Goal: Task Accomplishment & Management: Complete application form

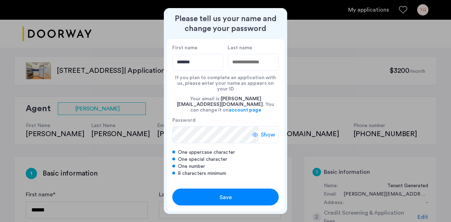
type input "*******"
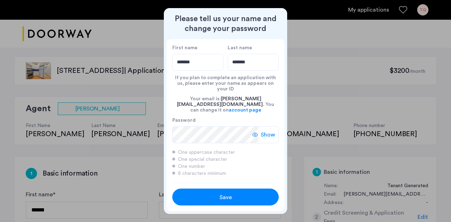
click at [228, 200] on button "Save" at bounding box center [225, 197] width 106 height 17
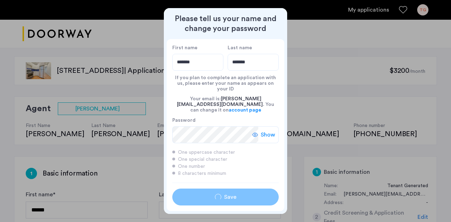
type input "*******"
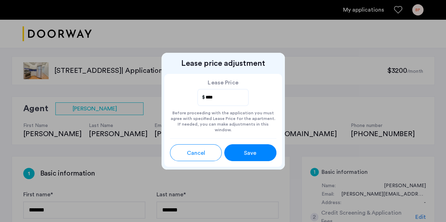
click at [248, 141] on div "Cancel Save" at bounding box center [223, 149] width 106 height 23
click at [249, 145] on button "Save" at bounding box center [250, 152] width 52 height 17
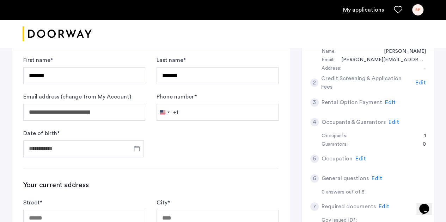
scroll to position [141, 0]
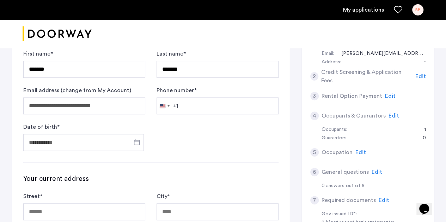
click at [218, 96] on div "Phone number * [GEOGRAPHIC_DATA] +1 +1 244 results found [GEOGRAPHIC_DATA] +93 …" at bounding box center [217, 100] width 122 height 28
click at [214, 103] on input "Phone number *" at bounding box center [217, 106] width 122 height 17
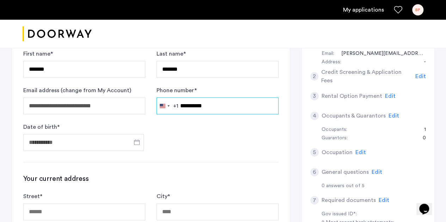
type input "**********"
click at [97, 126] on div "Date of birth *" at bounding box center [84, 137] width 122 height 28
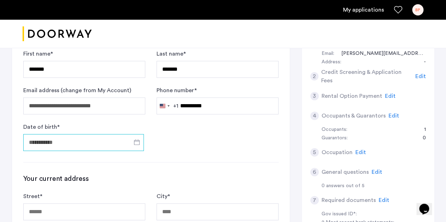
click at [96, 134] on input "Date of birth *" at bounding box center [83, 142] width 120 height 17
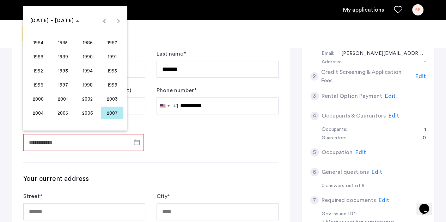
click at [59, 98] on span "2001" at bounding box center [63, 99] width 22 height 13
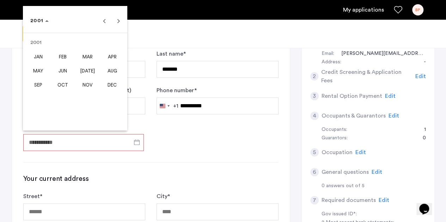
click at [113, 86] on span "DEC" at bounding box center [112, 85] width 22 height 13
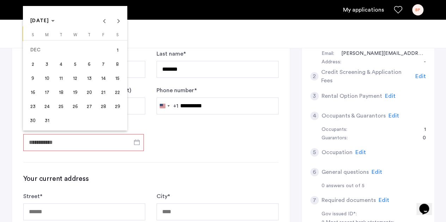
click at [92, 79] on span "13" at bounding box center [89, 78] width 13 height 13
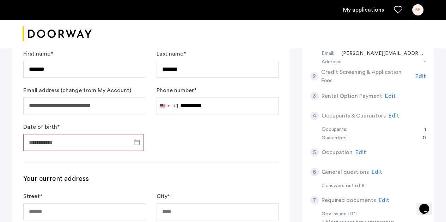
type input "**********"
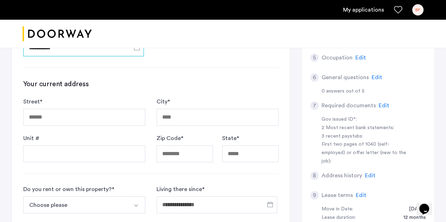
scroll to position [247, 0]
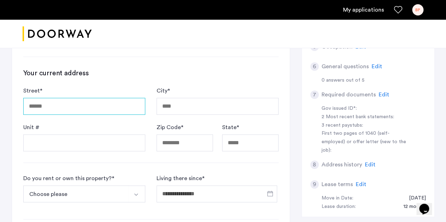
click at [100, 108] on input "Street *" at bounding box center [84, 106] width 122 height 17
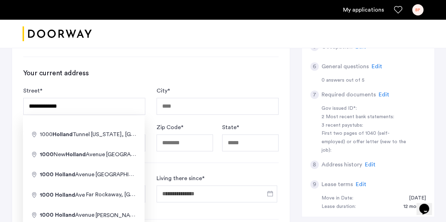
click at [104, 79] on div "**********" at bounding box center [150, 109] width 255 height 83
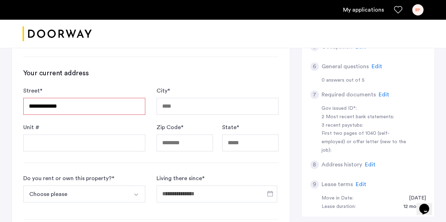
click at [96, 104] on input "**********" at bounding box center [84, 106] width 122 height 17
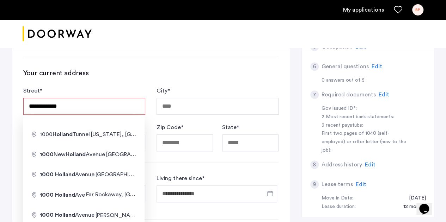
type input "**********"
type input "*****"
type input "*******"
click at [167, 74] on h3 "Your current address" at bounding box center [150, 73] width 255 height 10
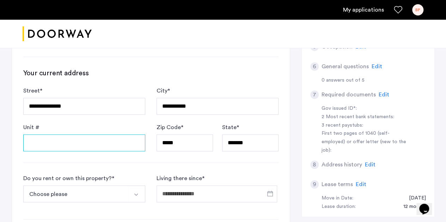
click at [70, 145] on input "Unit #" at bounding box center [84, 143] width 122 height 17
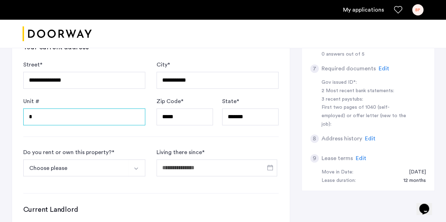
scroll to position [317, 0]
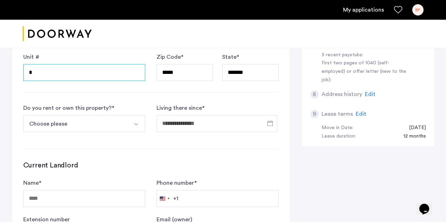
type input "*"
click at [113, 120] on button "Choose please" at bounding box center [75, 123] width 105 height 17
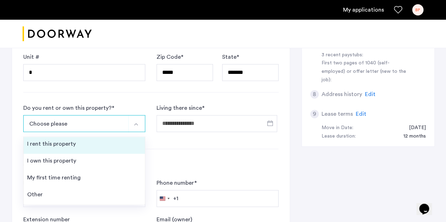
click at [76, 151] on li "I rent this property" at bounding box center [84, 145] width 121 height 17
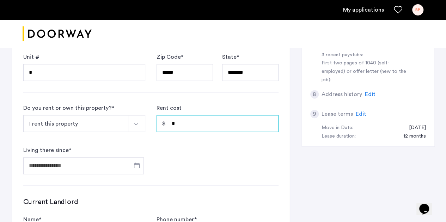
click at [180, 123] on input "*" at bounding box center [217, 123] width 122 height 17
type input "*****"
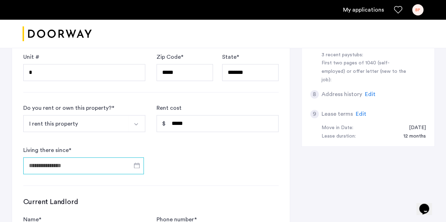
click at [85, 164] on input "Living there since *" at bounding box center [83, 165] width 120 height 17
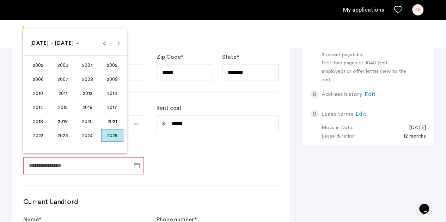
click at [93, 136] on span "2024" at bounding box center [87, 135] width 22 height 13
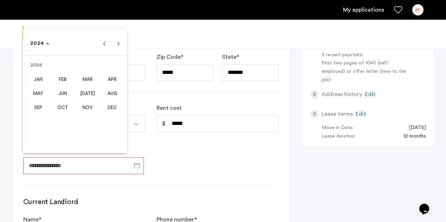
click at [111, 110] on span "DEC" at bounding box center [112, 107] width 22 height 13
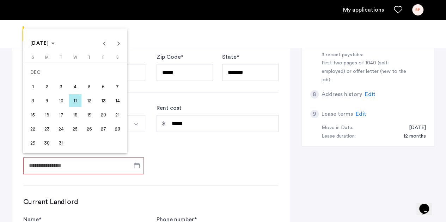
click at [51, 143] on span "30" at bounding box center [47, 143] width 13 height 13
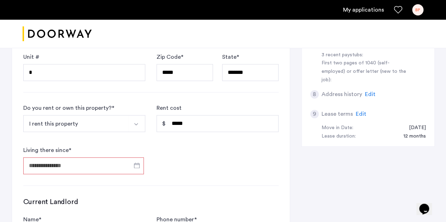
type input "**********"
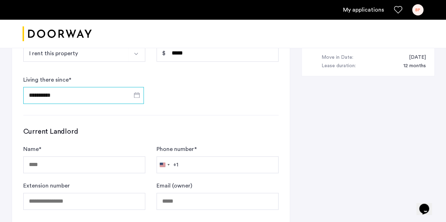
scroll to position [423, 0]
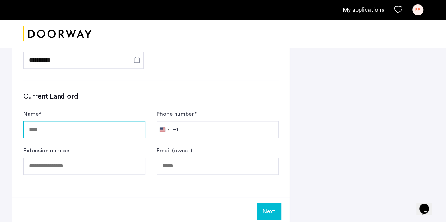
click at [95, 127] on input "Name *" at bounding box center [84, 129] width 122 height 17
type input "**********"
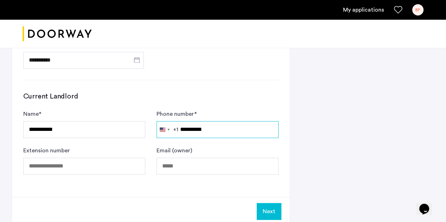
type input "**********"
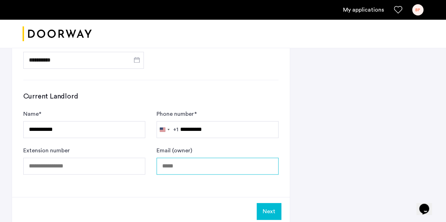
click at [180, 158] on input "Email (owner)" at bounding box center [217, 166] width 122 height 17
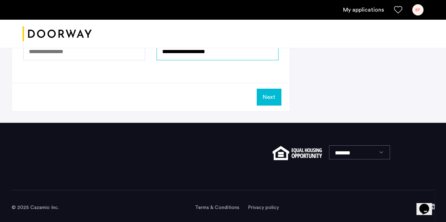
type input "**********"
click at [272, 92] on button "Next" at bounding box center [268, 97] width 25 height 17
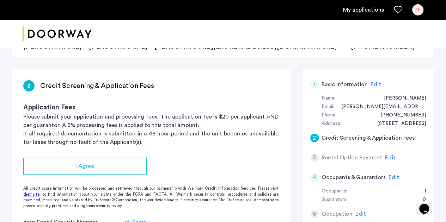
scroll to position [106, 0]
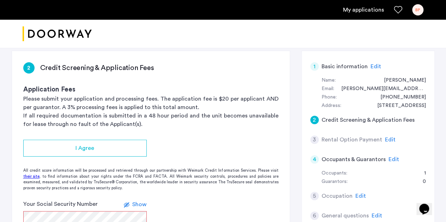
click at [139, 136] on app-credit-screening "2 Credit Screening & Application Fees Application Fees Please submit your appli…" at bounding box center [151, 172] width 278 height 242
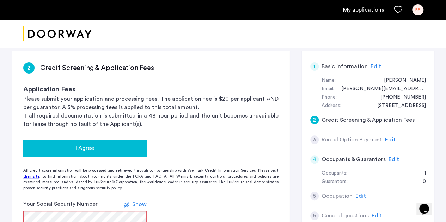
click at [130, 145] on div "I Agree" at bounding box center [85, 148] width 112 height 8
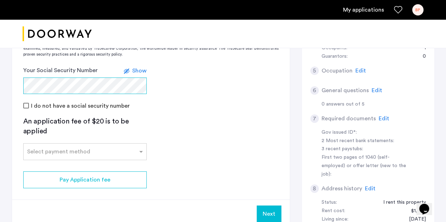
scroll to position [247, 0]
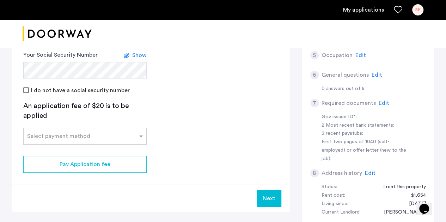
click at [111, 141] on div "Select payment method" at bounding box center [84, 136] width 123 height 17
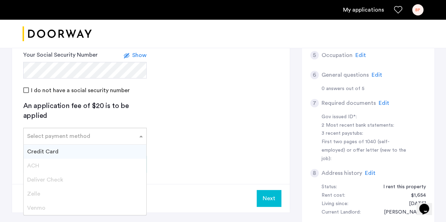
click at [73, 150] on div "Credit Card" at bounding box center [85, 152] width 123 height 14
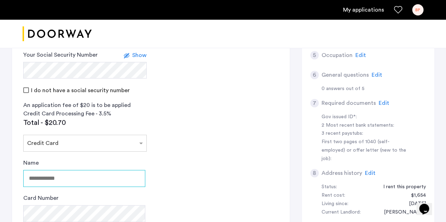
click at [72, 182] on input "Name" at bounding box center [84, 178] width 122 height 17
type input "**********"
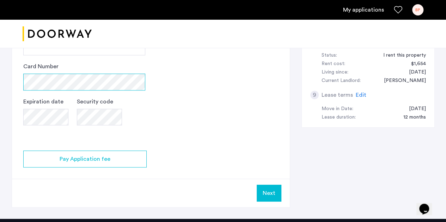
scroll to position [387, 0]
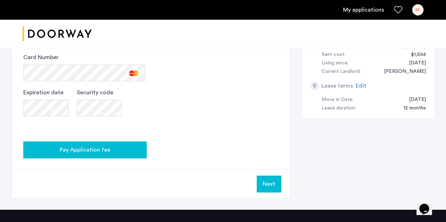
click at [97, 149] on span "Pay Application fee" at bounding box center [85, 150] width 51 height 8
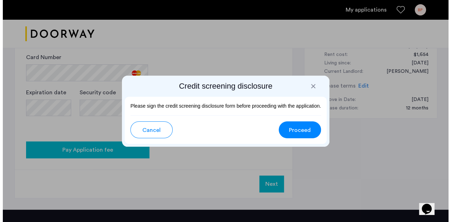
scroll to position [0, 0]
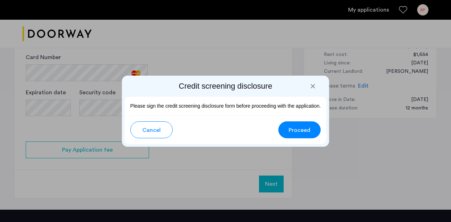
click at [302, 128] on span "Proceed" at bounding box center [300, 130] width 22 height 8
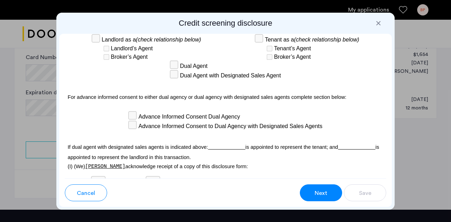
scroll to position [2259, 0]
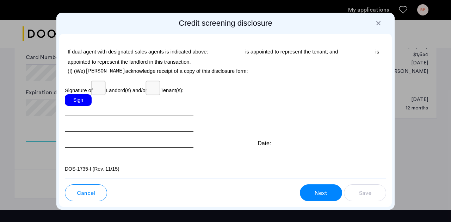
click at [86, 98] on div "Sign" at bounding box center [78, 100] width 27 height 12
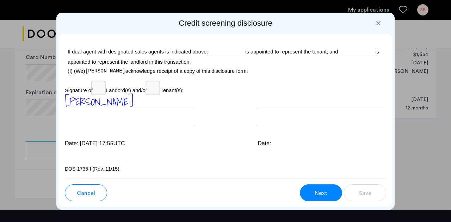
click at [320, 191] on span "Next" at bounding box center [321, 193] width 13 height 8
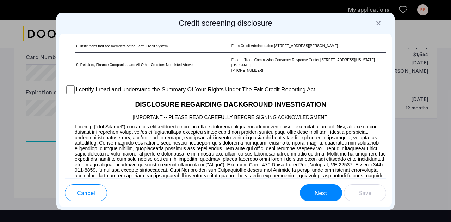
scroll to position [607, 0]
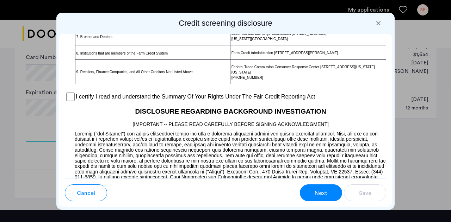
click at [166, 101] on label "I certify I read and understand the Summary Of Your Rights Under The Fair Credi…" at bounding box center [195, 97] width 239 height 8
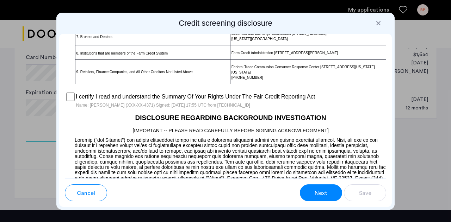
click at [307, 192] on button "Next" at bounding box center [321, 193] width 42 height 17
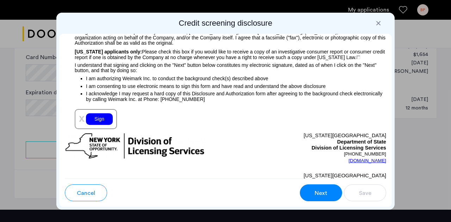
scroll to position [876, 0]
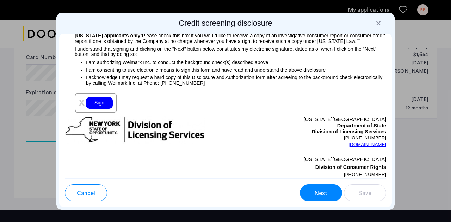
click at [97, 104] on div "Sign" at bounding box center [99, 103] width 27 height 12
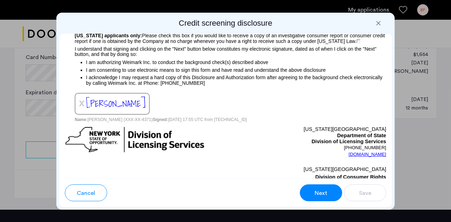
click at [323, 196] on span "Next" at bounding box center [321, 193] width 13 height 8
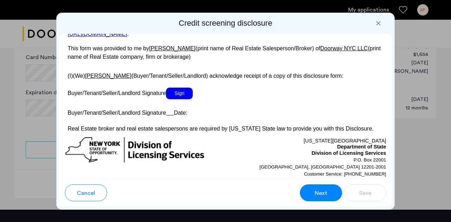
scroll to position [1411, 0]
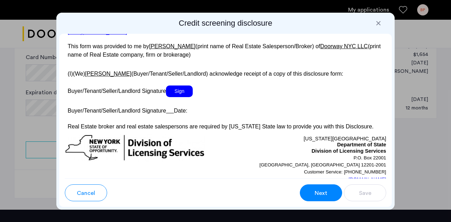
click at [179, 97] on span "Sign" at bounding box center [179, 92] width 27 height 12
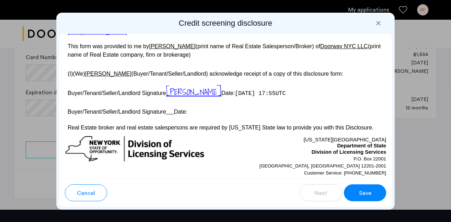
click at [360, 190] on span "Save" at bounding box center [365, 193] width 12 height 8
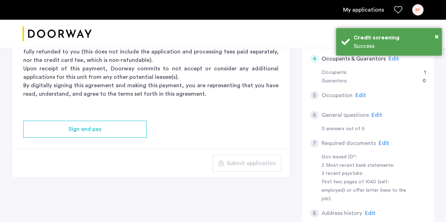
scroll to position [0, 0]
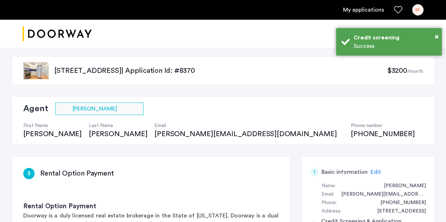
click at [106, 100] on div "Agent Select agent × [PERSON_NAME] First Name [PERSON_NAME] Last Name [PERSON_N…" at bounding box center [223, 121] width 423 height 49
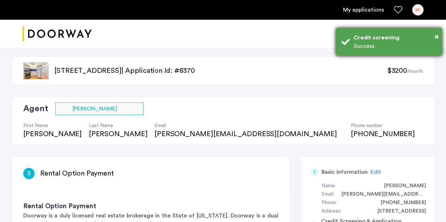
click at [438, 38] on div "× Credit screening Success" at bounding box center [389, 41] width 106 height 27
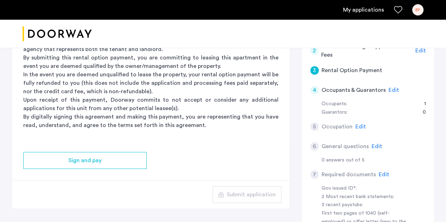
scroll to position [176, 0]
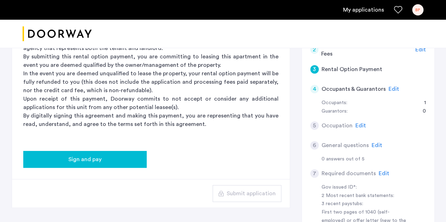
click at [116, 152] on button "Sign and pay" at bounding box center [84, 159] width 123 height 17
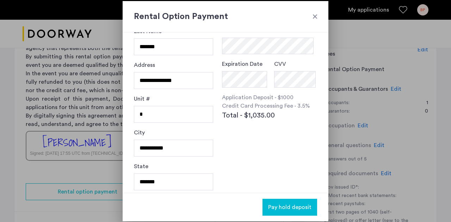
scroll to position [85, 0]
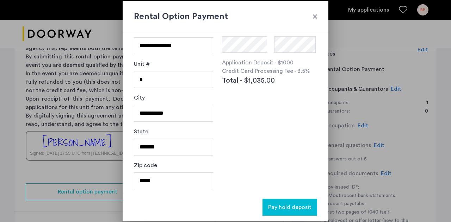
click at [309, 16] on h2 "Rental Option Payment" at bounding box center [225, 16] width 183 height 13
click at [313, 17] on div at bounding box center [314, 16] width 7 height 7
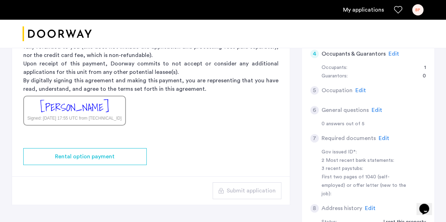
scroll to position [176, 0]
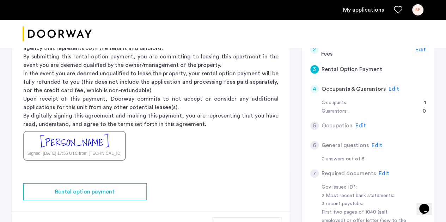
click at [342, 86] on h5 "Occupants & Guarantors" at bounding box center [353, 89] width 64 height 8
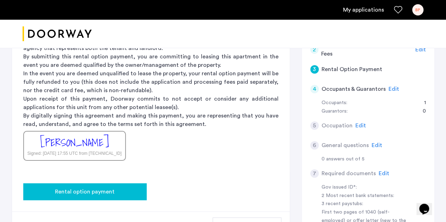
click at [107, 194] on span "Rental option payment" at bounding box center [85, 192] width 60 height 8
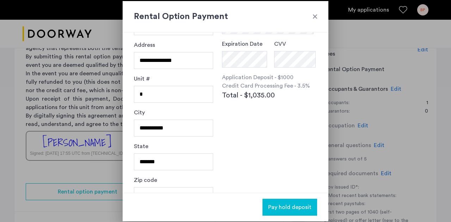
scroll to position [85, 0]
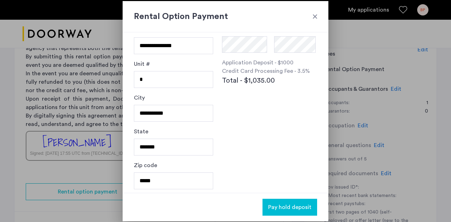
click at [312, 16] on div at bounding box center [314, 16] width 7 height 7
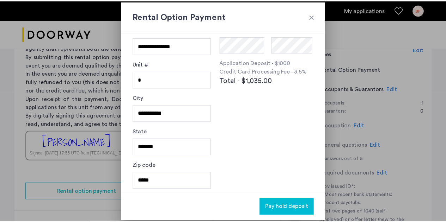
scroll to position [176, 0]
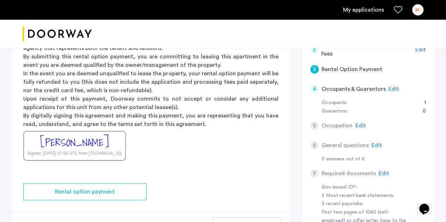
click at [359, 83] on div "4 Occupants & Guarantors Edit" at bounding box center [368, 89] width 116 height 20
click at [313, 88] on div "4" at bounding box center [314, 89] width 8 height 8
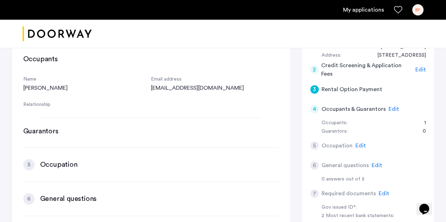
scroll to position [287, 0]
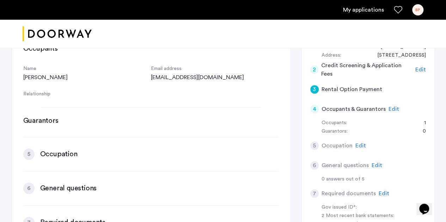
click at [37, 90] on div "Relationship" at bounding box center [87, 94] width 128 height 8
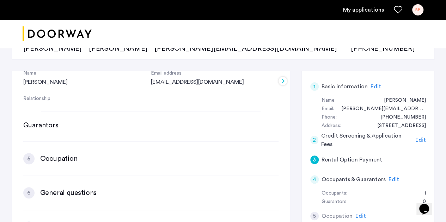
scroll to position [358, 0]
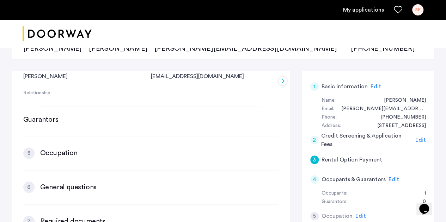
click at [30, 148] on div "5" at bounding box center [28, 153] width 11 height 11
click at [76, 148] on h3 "Occupation" at bounding box center [58, 153] width 37 height 10
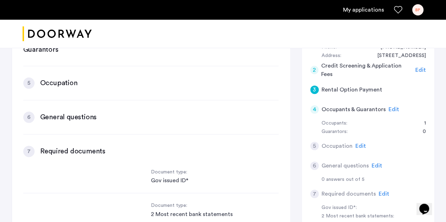
scroll to position [156, 0]
click at [352, 124] on div "Occupants: 1" at bounding box center [373, 123] width 104 height 8
click at [358, 145] on span "Edit" at bounding box center [360, 146] width 11 height 6
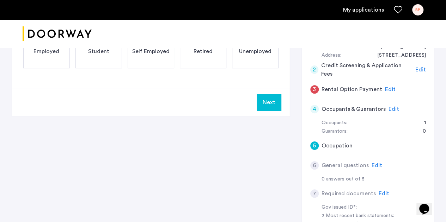
click at [342, 89] on h5 "Rental Option Payment" at bounding box center [351, 89] width 61 height 8
click at [390, 89] on span "Edit" at bounding box center [390, 90] width 11 height 6
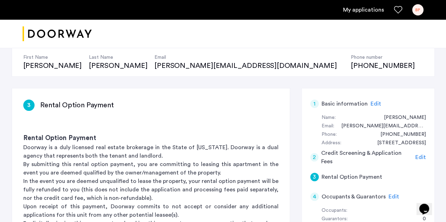
scroll to position [141, 0]
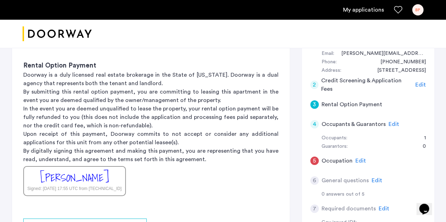
click at [146, 125] on p "In the event you are deemed unqualified to lease the property, your rental opti…" at bounding box center [150, 117] width 255 height 25
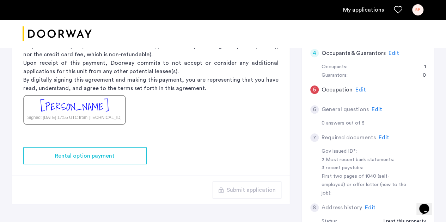
scroll to position [223, 0]
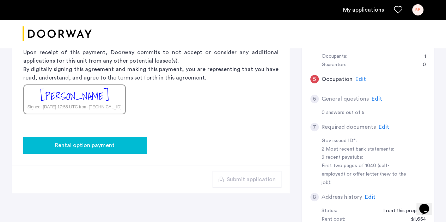
click at [135, 143] on div "Rental option payment" at bounding box center [85, 145] width 112 height 8
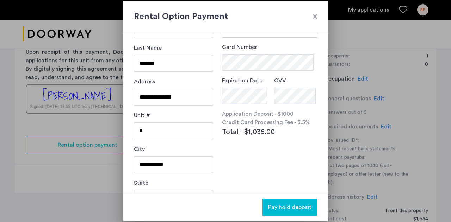
scroll to position [0, 0]
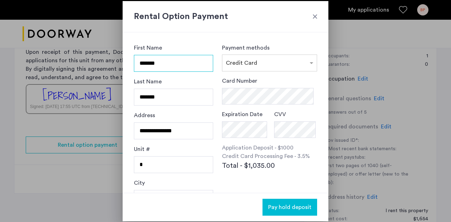
click at [201, 60] on input "*******" at bounding box center [173, 63] width 79 height 17
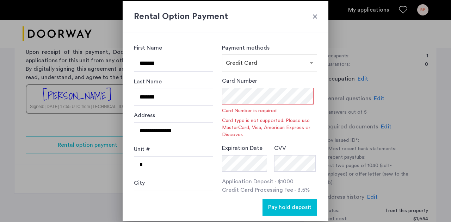
click at [232, 117] on div "Card Number is required Card type is not supported. Please use MasterCard, Visa…" at bounding box center [269, 122] width 95 height 31
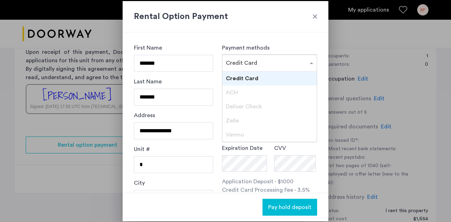
click at [245, 57] on div at bounding box center [269, 61] width 94 height 8
click at [242, 40] on div "**********" at bounding box center [226, 112] width 206 height 161
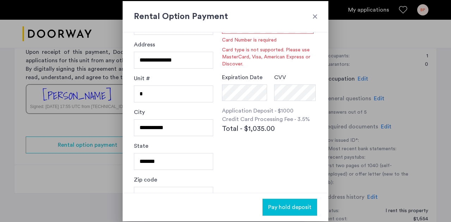
scroll to position [85, 0]
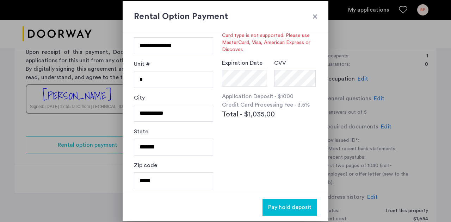
drag, startPoint x: 322, startPoint y: 16, endPoint x: 317, endPoint y: 15, distance: 4.9
click at [321, 15] on div "Rental Option Payment" at bounding box center [226, 16] width 206 height 31
click at [316, 15] on div at bounding box center [314, 16] width 7 height 7
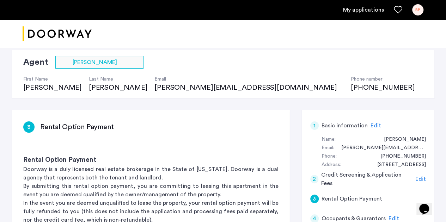
scroll to position [187, 0]
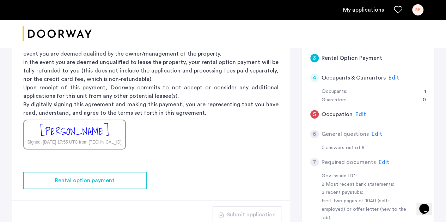
click at [359, 113] on span "Edit" at bounding box center [360, 115] width 11 height 6
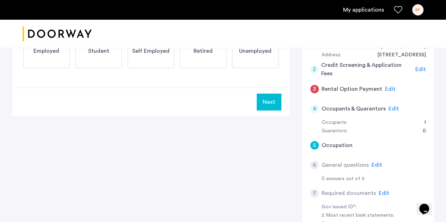
scroll to position [117, 0]
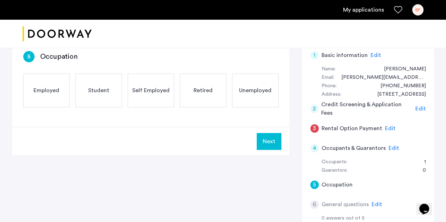
click at [56, 93] on span "Employed" at bounding box center [46, 90] width 26 height 8
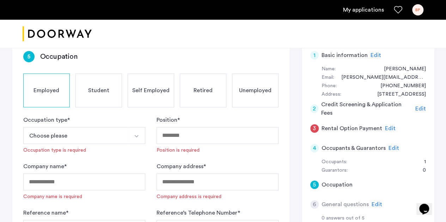
click at [116, 131] on button "Choose please" at bounding box center [75, 135] width 105 height 17
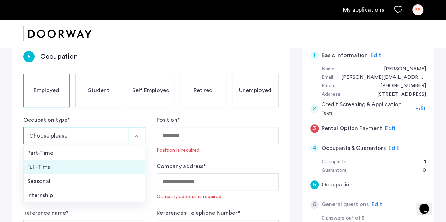
click at [80, 163] on div "Full-Time" at bounding box center [84, 167] width 114 height 8
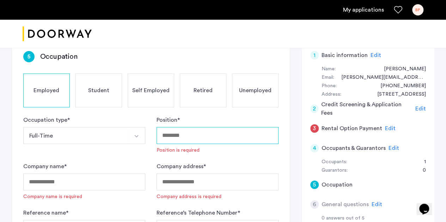
click at [170, 134] on input "Position *" at bounding box center [217, 135] width 122 height 17
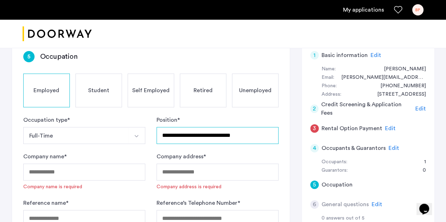
type input "**********"
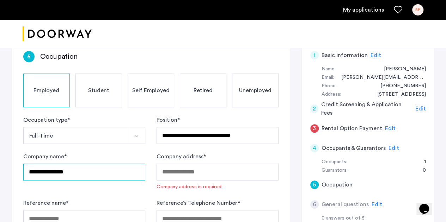
type input "**********"
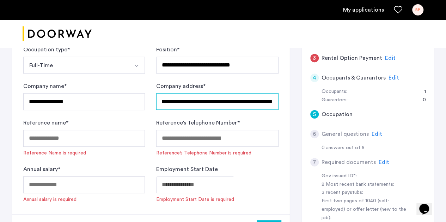
scroll to position [0, 35]
type input "**********"
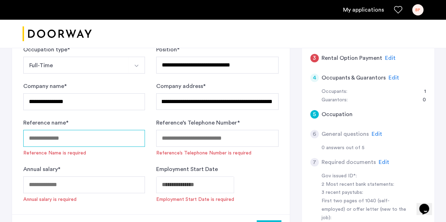
click at [76, 141] on input "Reference name *" at bounding box center [84, 138] width 122 height 17
type input "**********"
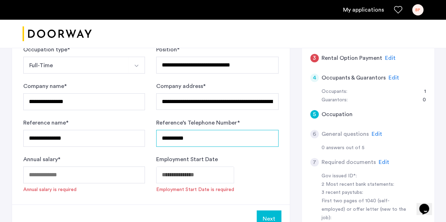
type input "**********"
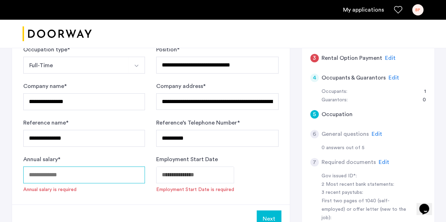
click at [80, 179] on input "Annual salary *" at bounding box center [84, 175] width 122 height 17
type input "*****"
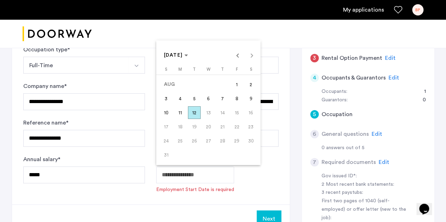
click at [212, 212] on div at bounding box center [223, 111] width 446 height 222
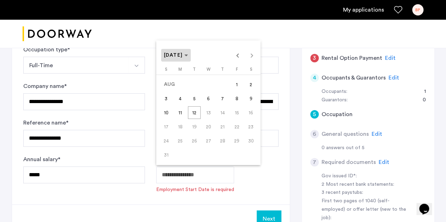
click at [180, 56] on span "[DATE]" at bounding box center [173, 55] width 19 height 5
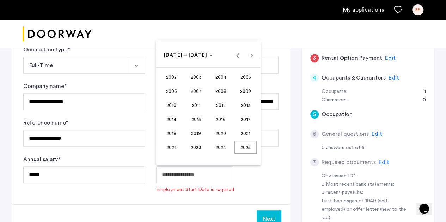
click at [223, 148] on span "2024" at bounding box center [221, 147] width 22 height 13
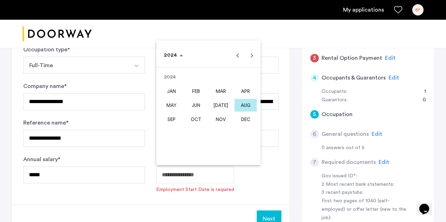
click at [178, 105] on span "MAY" at bounding box center [171, 105] width 22 height 13
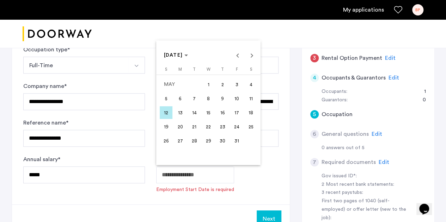
click at [182, 139] on span "27" at bounding box center [180, 141] width 13 height 13
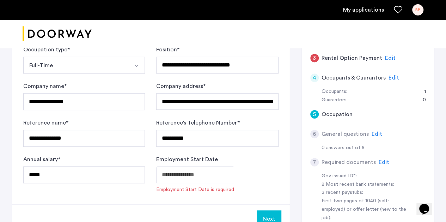
type input "**********"
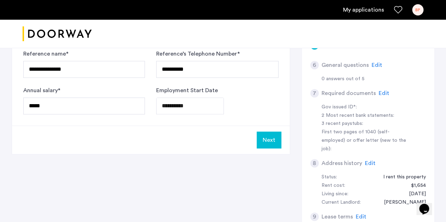
scroll to position [258, 0]
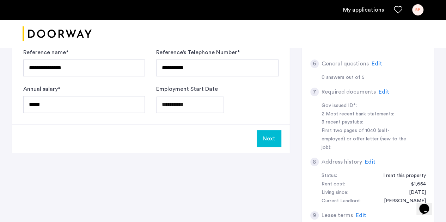
click at [272, 144] on button "Next" at bounding box center [268, 138] width 25 height 17
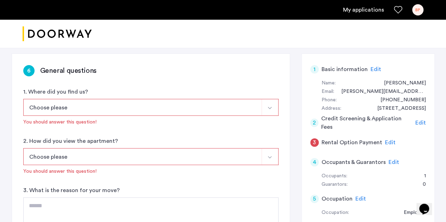
scroll to position [106, 0]
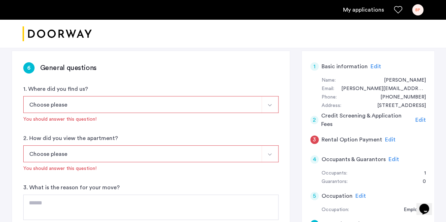
click at [158, 100] on button "Choose please" at bounding box center [142, 104] width 238 height 17
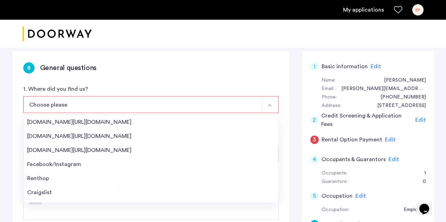
click at [147, 124] on div "[DOMAIN_NAME][URL][DOMAIN_NAME]" at bounding box center [150, 122] width 247 height 8
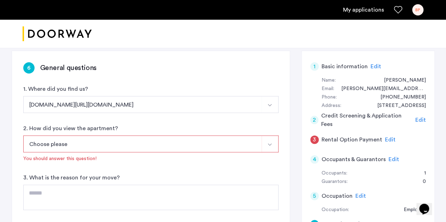
click at [125, 143] on button "Choose please" at bounding box center [142, 144] width 238 height 17
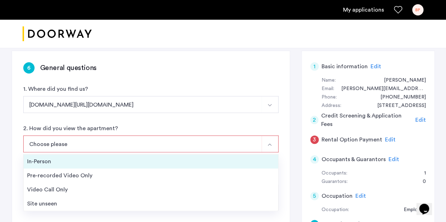
click at [103, 162] on div "In-Person" at bounding box center [150, 161] width 247 height 8
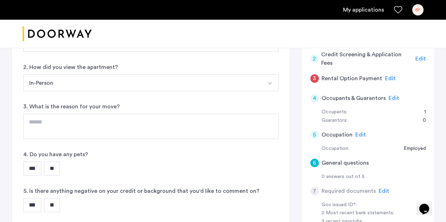
scroll to position [176, 0]
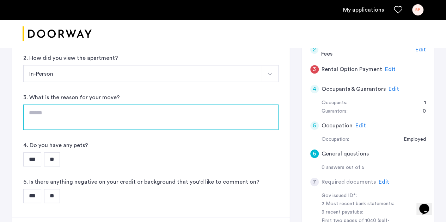
click at [114, 117] on textarea at bounding box center [150, 117] width 255 height 25
type textarea "**********"
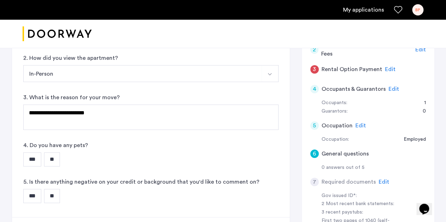
click at [31, 160] on input "***" at bounding box center [32, 160] width 18 height 14
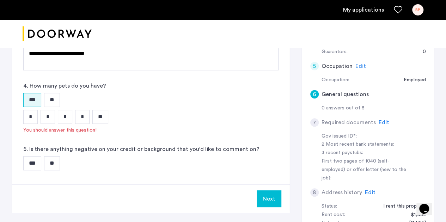
scroll to position [247, 0]
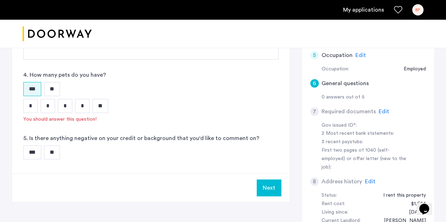
click at [63, 107] on input "*" at bounding box center [65, 106] width 14 height 14
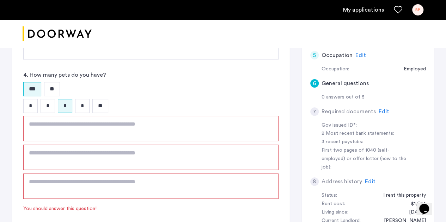
click at [123, 117] on textarea at bounding box center [150, 128] width 255 height 25
type textarea "**********"
click at [123, 145] on textarea at bounding box center [150, 157] width 255 height 25
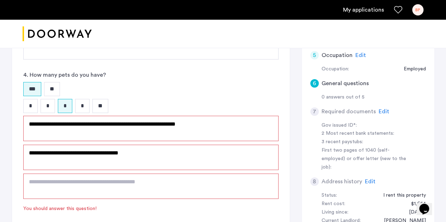
type textarea "**********"
click at [105, 186] on textarea at bounding box center [150, 186] width 255 height 25
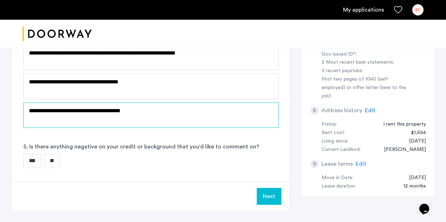
scroll to position [352, 0]
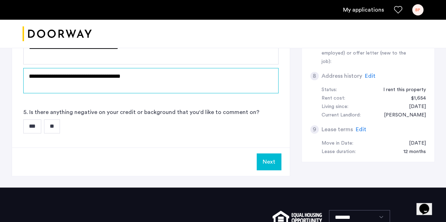
type textarea "**********"
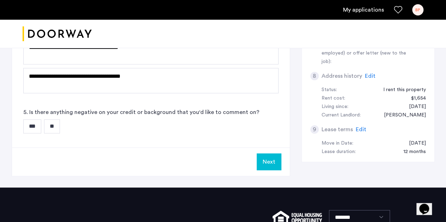
click at [60, 127] on input "**" at bounding box center [52, 126] width 16 height 14
click at [275, 159] on button "Next" at bounding box center [268, 162] width 25 height 17
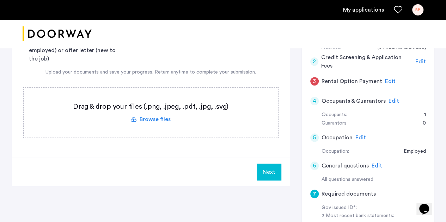
scroll to position [106, 0]
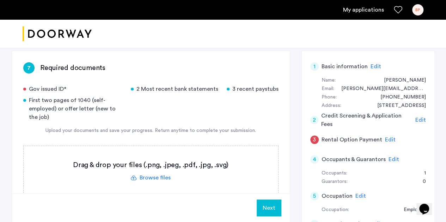
click at [158, 175] on label at bounding box center [151, 171] width 254 height 50
click at [0, 0] on input "file" at bounding box center [0, 0] width 0 height 0
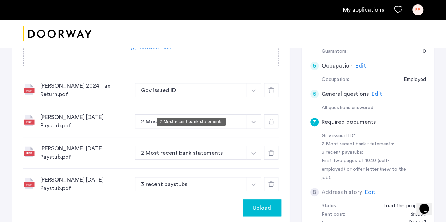
scroll to position [247, 0]
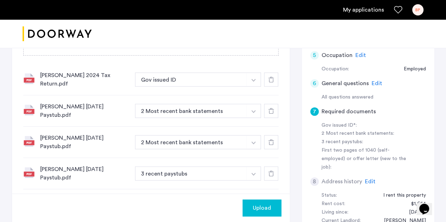
click at [273, 81] on div at bounding box center [271, 80] width 14 height 14
click at [273, 81] on use at bounding box center [271, 80] width 6 height 6
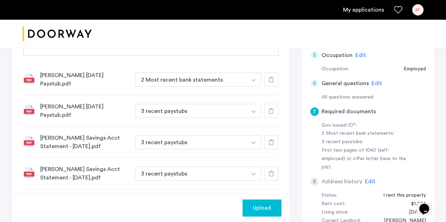
click at [273, 81] on div at bounding box center [271, 80] width 14 height 14
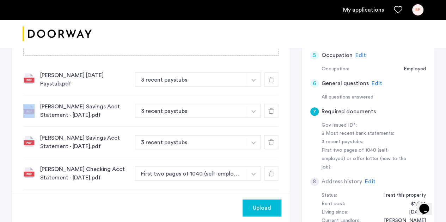
click at [273, 81] on div at bounding box center [271, 80] width 14 height 14
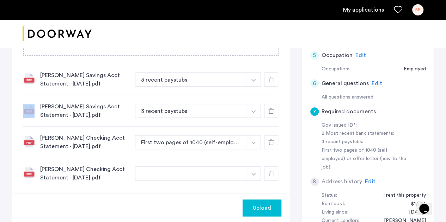
click at [273, 81] on use at bounding box center [271, 80] width 6 height 6
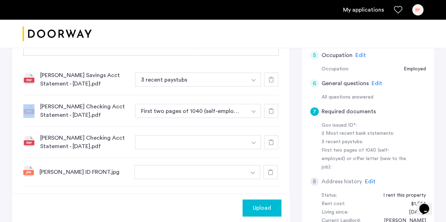
click at [273, 81] on use at bounding box center [271, 80] width 6 height 6
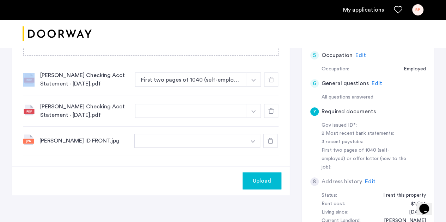
click at [273, 81] on use at bounding box center [271, 80] width 6 height 6
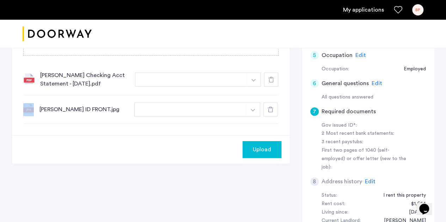
click at [273, 81] on use at bounding box center [271, 80] width 6 height 6
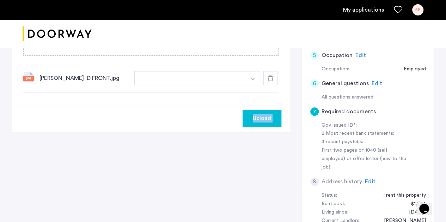
click at [273, 81] on div at bounding box center [270, 78] width 14 height 14
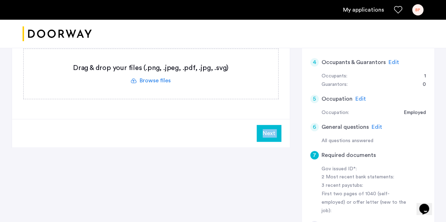
scroll to position [141, 0]
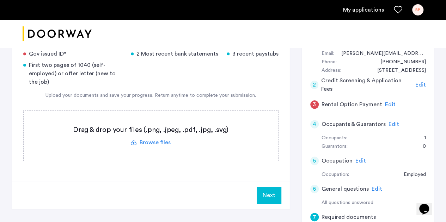
click at [149, 141] on label at bounding box center [151, 136] width 254 height 50
click at [0, 0] on input "file" at bounding box center [0, 0] width 0 height 0
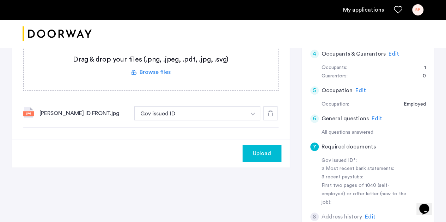
scroll to position [176, 0]
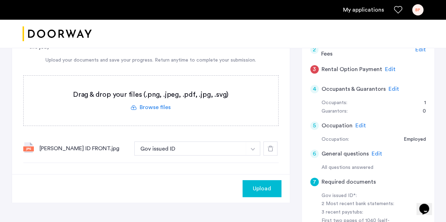
click at [164, 112] on label at bounding box center [151, 101] width 254 height 50
click at [0, 0] on input "file" at bounding box center [0, 0] width 0 height 0
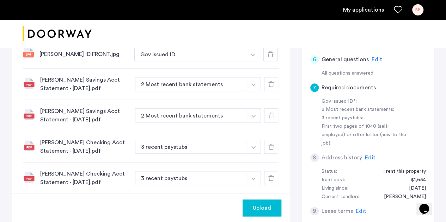
scroll to position [282, 0]
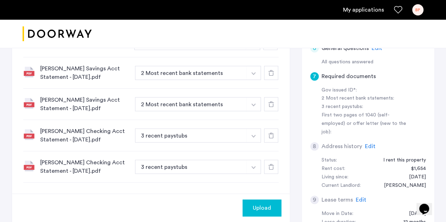
click at [216, 131] on button "3 recent paystubs" at bounding box center [191, 136] width 112 height 14
click at [205, 131] on button "3 recent paystubs" at bounding box center [191, 136] width 112 height 14
click at [205, 137] on button "3 recent paystubs" at bounding box center [191, 136] width 112 height 14
click at [216, 133] on button "3 recent paystubs" at bounding box center [191, 136] width 112 height 14
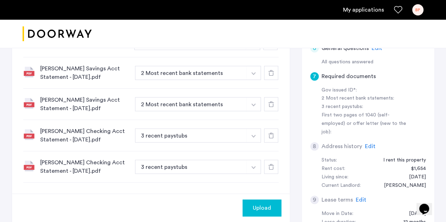
click at [240, 132] on button "3 recent paystubs" at bounding box center [191, 136] width 112 height 14
click at [255, 45] on img "button" at bounding box center [252, 43] width 4 height 3
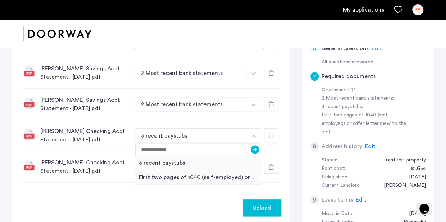
click at [269, 135] on use at bounding box center [271, 136] width 6 height 6
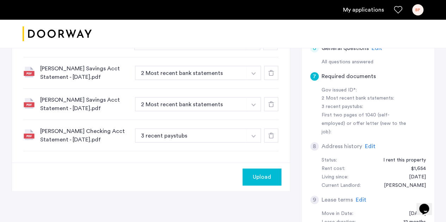
click at [269, 135] on use at bounding box center [271, 136] width 6 height 6
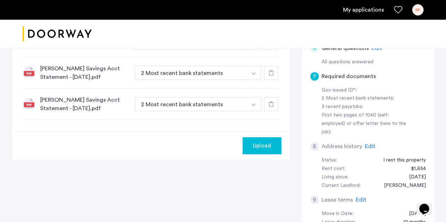
click at [268, 70] on div at bounding box center [271, 73] width 14 height 14
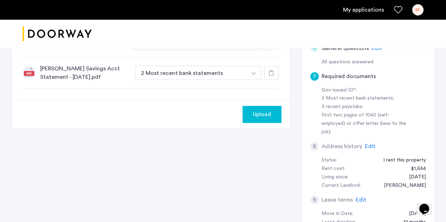
click at [272, 78] on div at bounding box center [271, 73] width 14 height 14
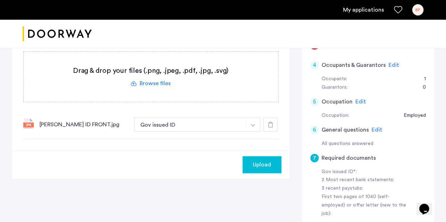
scroll to position [176, 0]
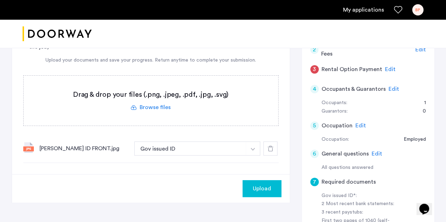
click at [166, 106] on label at bounding box center [151, 101] width 254 height 50
click at [0, 0] on input "file" at bounding box center [0, 0] width 0 height 0
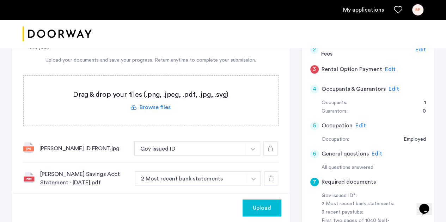
click at [179, 106] on label at bounding box center [151, 101] width 254 height 50
click at [0, 0] on input "file" at bounding box center [0, 0] width 0 height 0
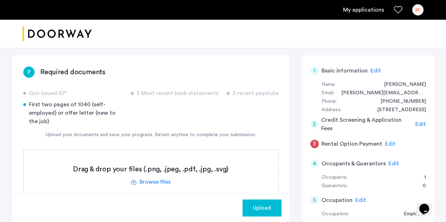
scroll to position [141, 0]
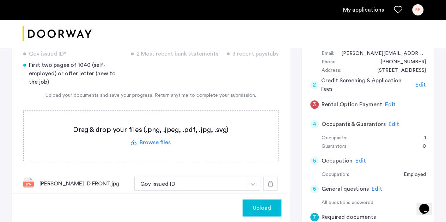
click at [161, 129] on label at bounding box center [151, 136] width 254 height 50
click at [0, 0] on input "file" at bounding box center [0, 0] width 0 height 0
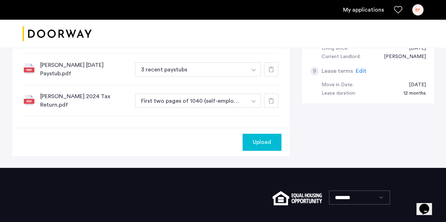
scroll to position [378, 0]
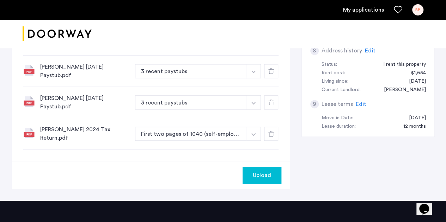
click at [250, 171] on div "Upload" at bounding box center [261, 175] width 27 height 8
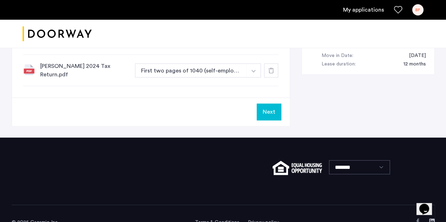
scroll to position [448, 0]
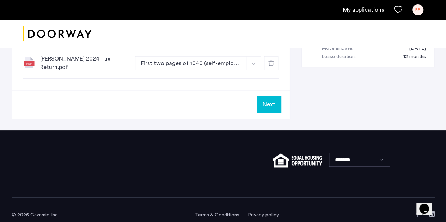
click at [278, 100] on button "Next" at bounding box center [268, 104] width 25 height 17
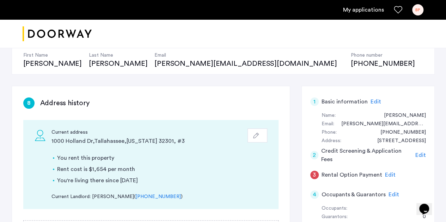
scroll to position [141, 0]
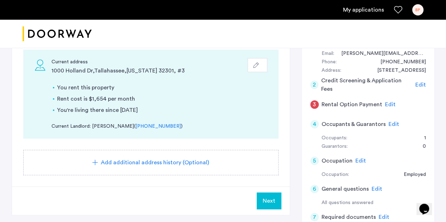
click at [271, 201] on span "Next" at bounding box center [268, 201] width 13 height 8
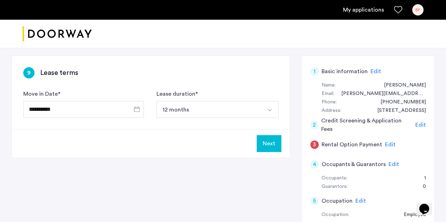
scroll to position [106, 0]
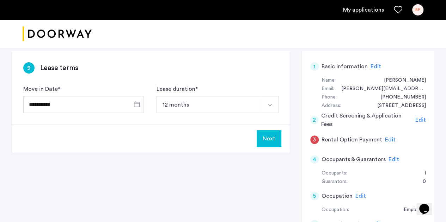
click at [264, 134] on button "Next" at bounding box center [268, 138] width 25 height 17
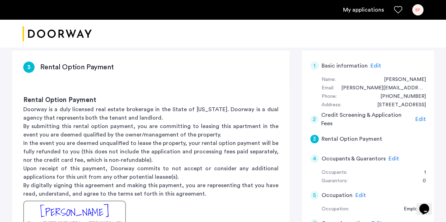
scroll to position [141, 0]
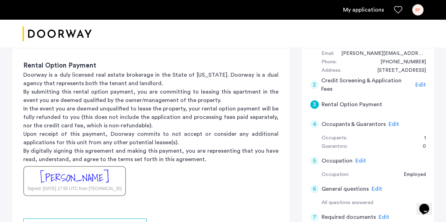
click at [101, 180] on div "[PERSON_NAME]" at bounding box center [74, 177] width 69 height 15
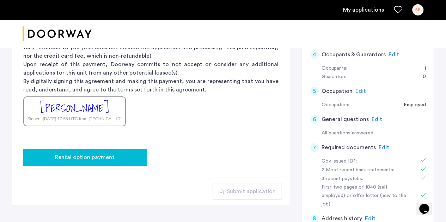
scroll to position [211, 0]
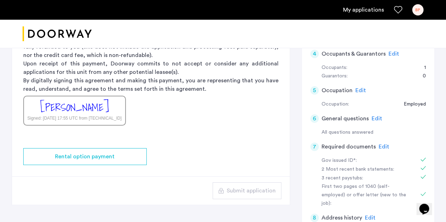
click at [91, 113] on div "[PERSON_NAME]" at bounding box center [74, 107] width 69 height 15
click at [120, 106] on div "[PERSON_NAME] Signed: [DATE] 17:55 UTC from [TECHNICAL_ID]" at bounding box center [74, 111] width 103 height 30
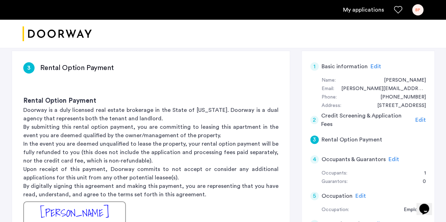
scroll to position [141, 0]
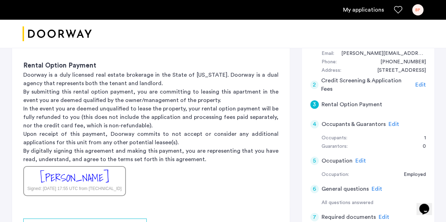
click at [355, 104] on h5 "Rental Option Payment" at bounding box center [351, 104] width 61 height 8
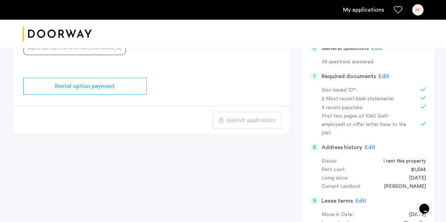
scroll to position [247, 0]
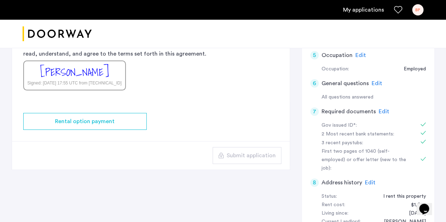
click at [94, 79] on div "[PERSON_NAME]" at bounding box center [74, 72] width 69 height 15
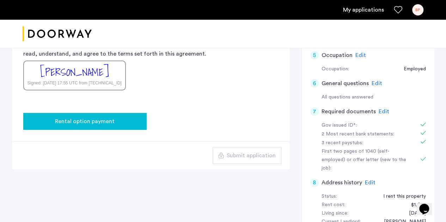
click at [117, 125] on button "Rental option payment" at bounding box center [84, 121] width 123 height 17
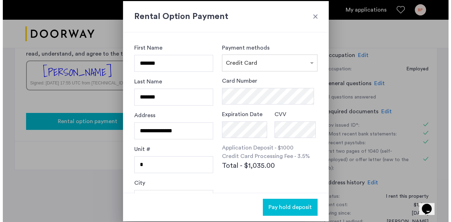
scroll to position [0, 0]
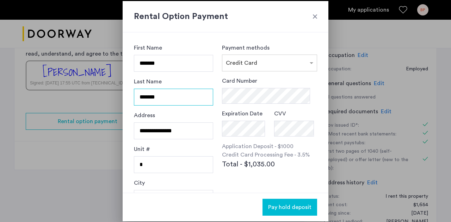
click at [171, 100] on input "*******" at bounding box center [173, 97] width 79 height 17
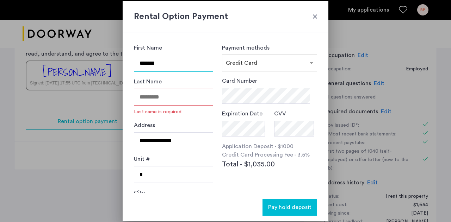
click at [169, 62] on input "*******" at bounding box center [173, 63] width 79 height 17
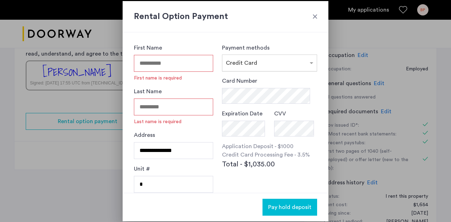
click at [238, 62] on input "text" at bounding box center [262, 61] width 73 height 5
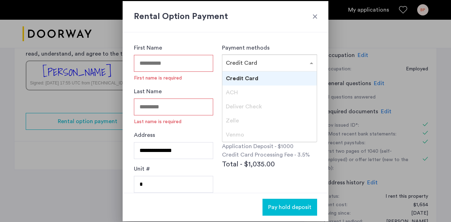
click at [191, 113] on input "Last Name" at bounding box center [173, 107] width 79 height 17
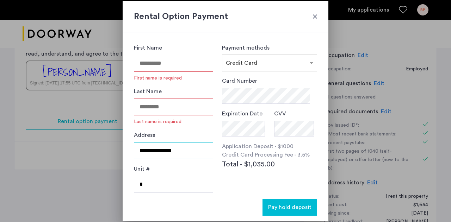
click at [157, 149] on input "**********" at bounding box center [173, 150] width 79 height 17
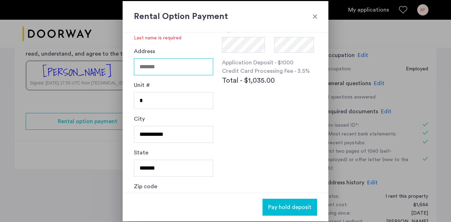
scroll to position [105, 0]
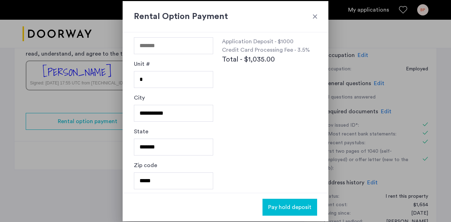
click at [316, 19] on div at bounding box center [314, 16] width 7 height 7
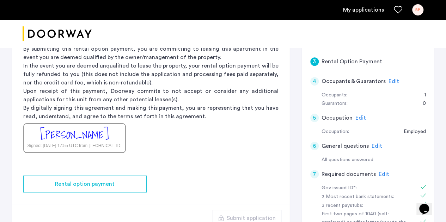
scroll to position [106, 0]
